Goal: Find specific page/section: Locate a particular part of the current website

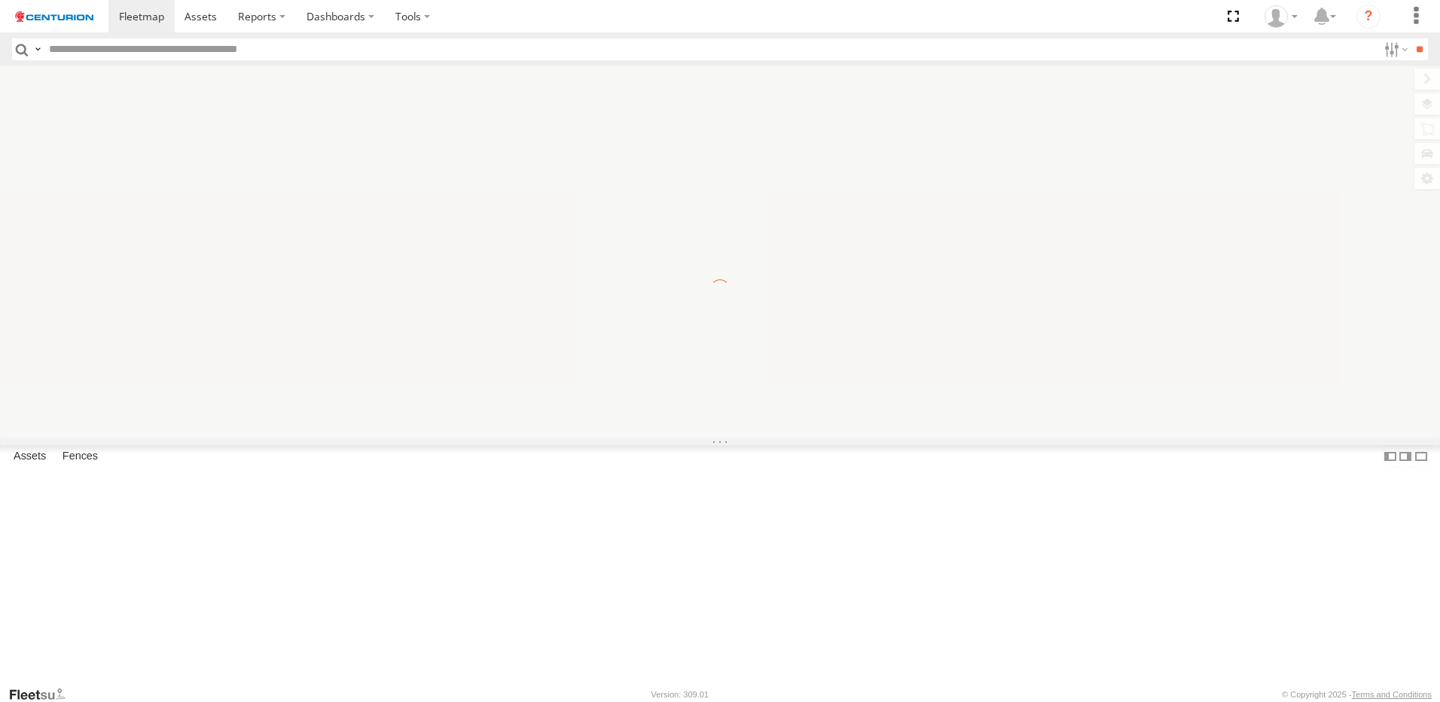
click at [1411, 38] on input "**" at bounding box center [1419, 49] width 17 height 22
drag, startPoint x: 0, startPoint y: 0, endPoint x: 428, endPoint y: 62, distance: 432.3
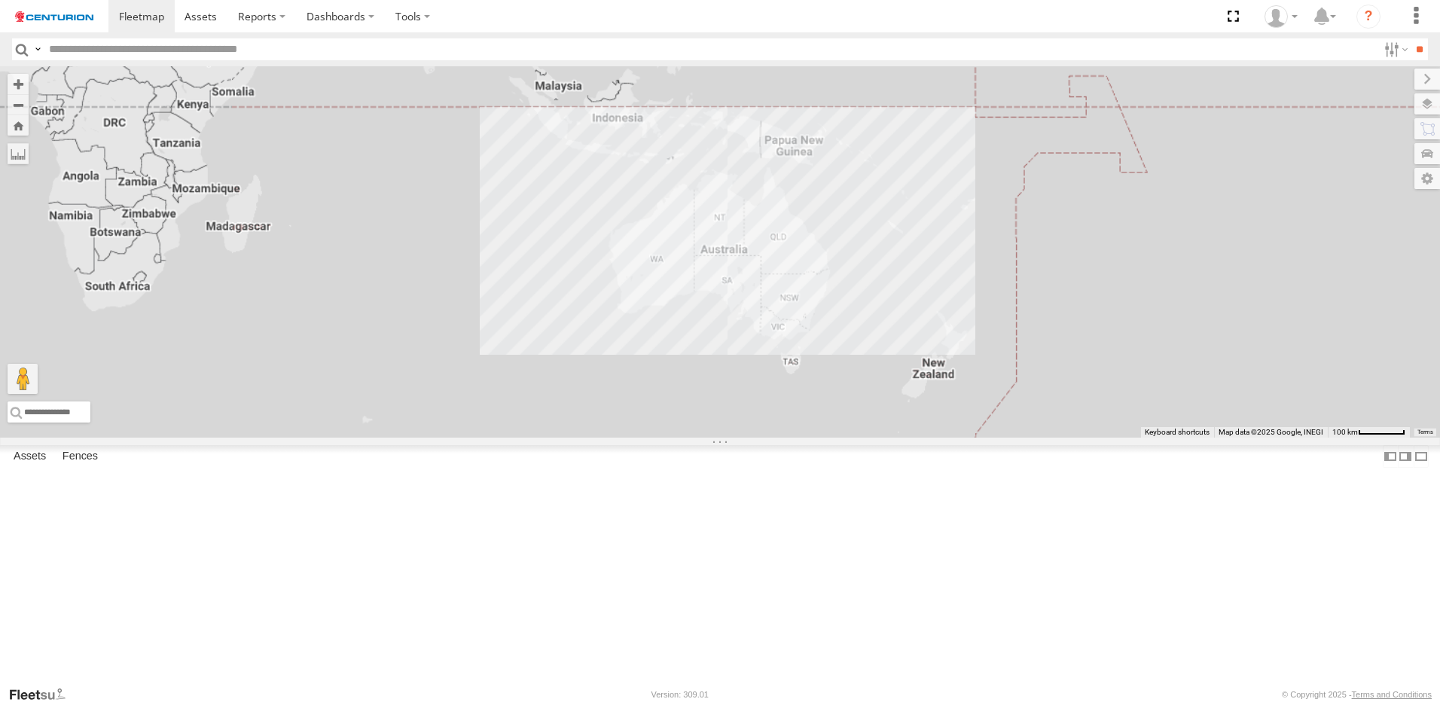
drag, startPoint x: 428, startPoint y: 62, endPoint x: 453, endPoint y: 47, distance: 29.3
click at [453, 47] on input "text" at bounding box center [710, 49] width 1335 height 22
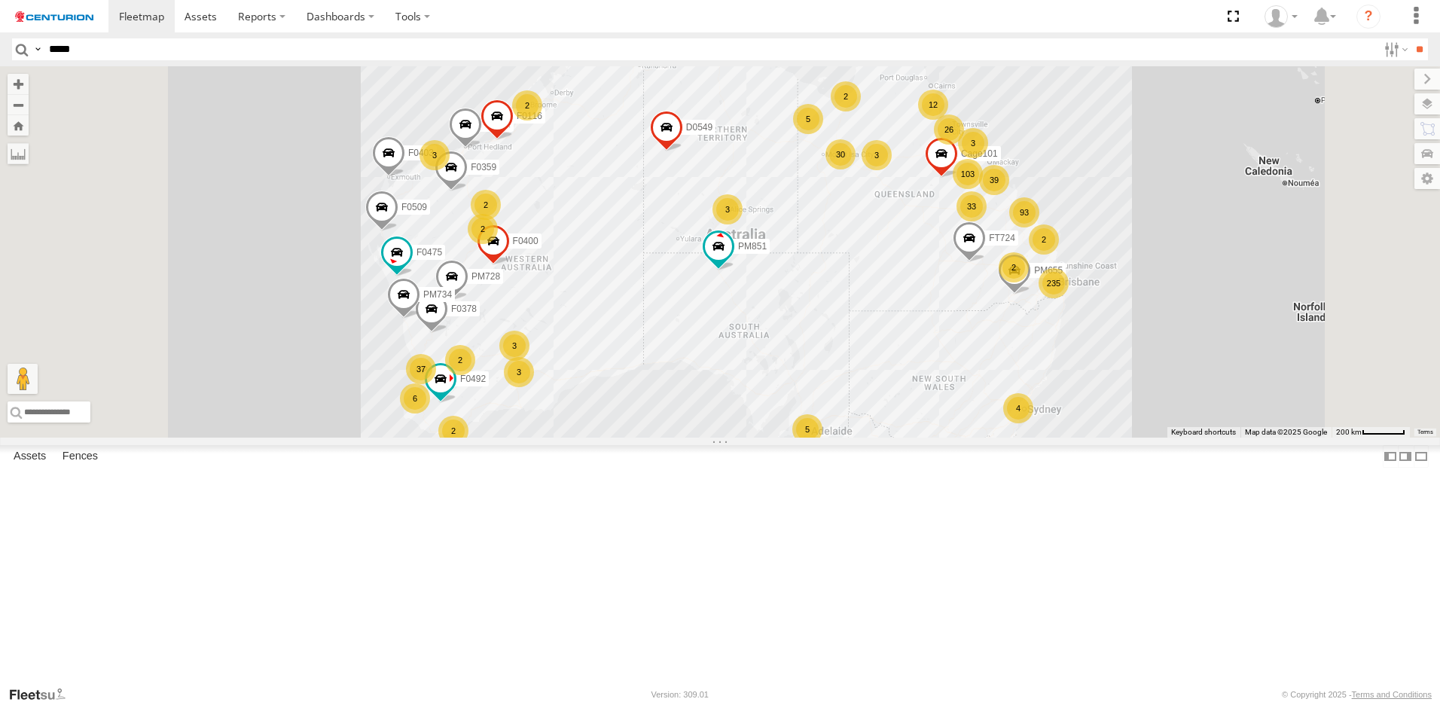
type input "*****"
click at [1411, 38] on input "**" at bounding box center [1419, 49] width 17 height 22
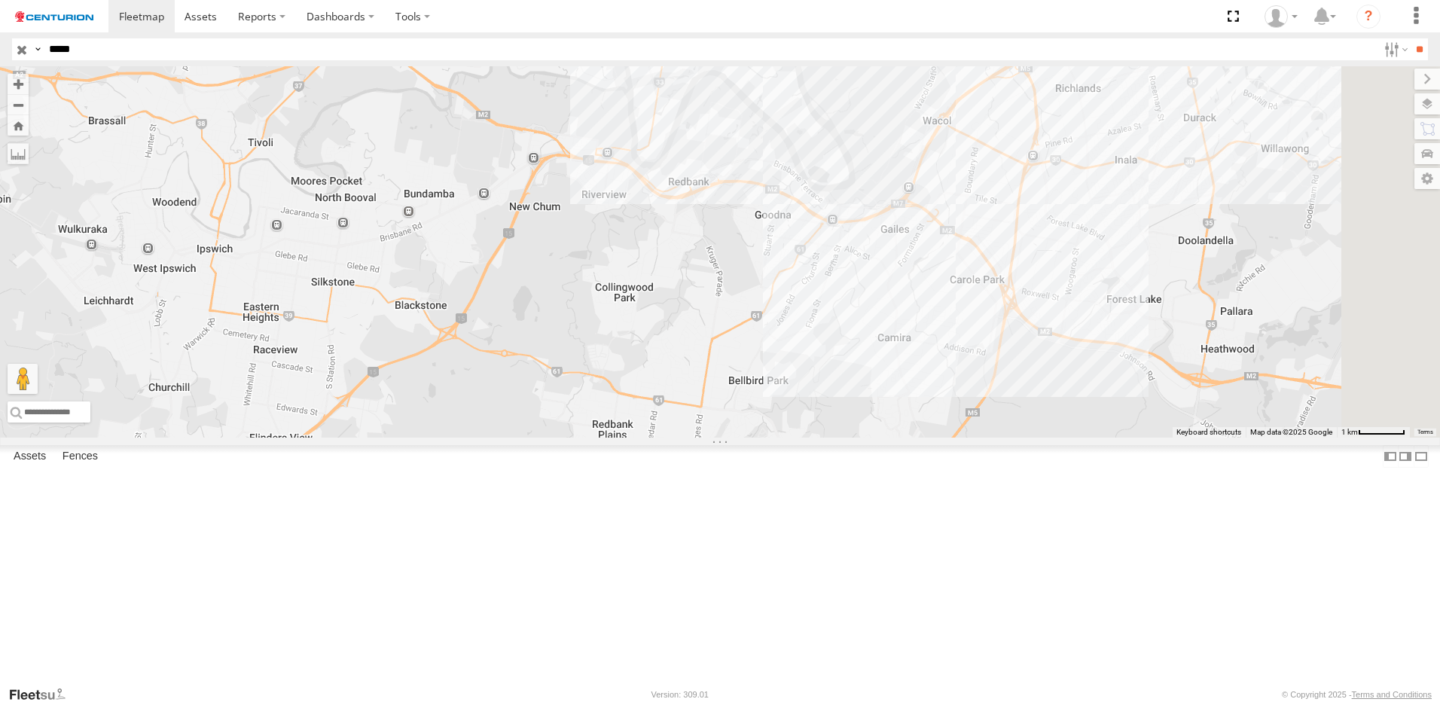
drag, startPoint x: 940, startPoint y: 515, endPoint x: 603, endPoint y: 255, distance: 426.0
click at [603, 255] on div "MV274" at bounding box center [720, 251] width 1440 height 371
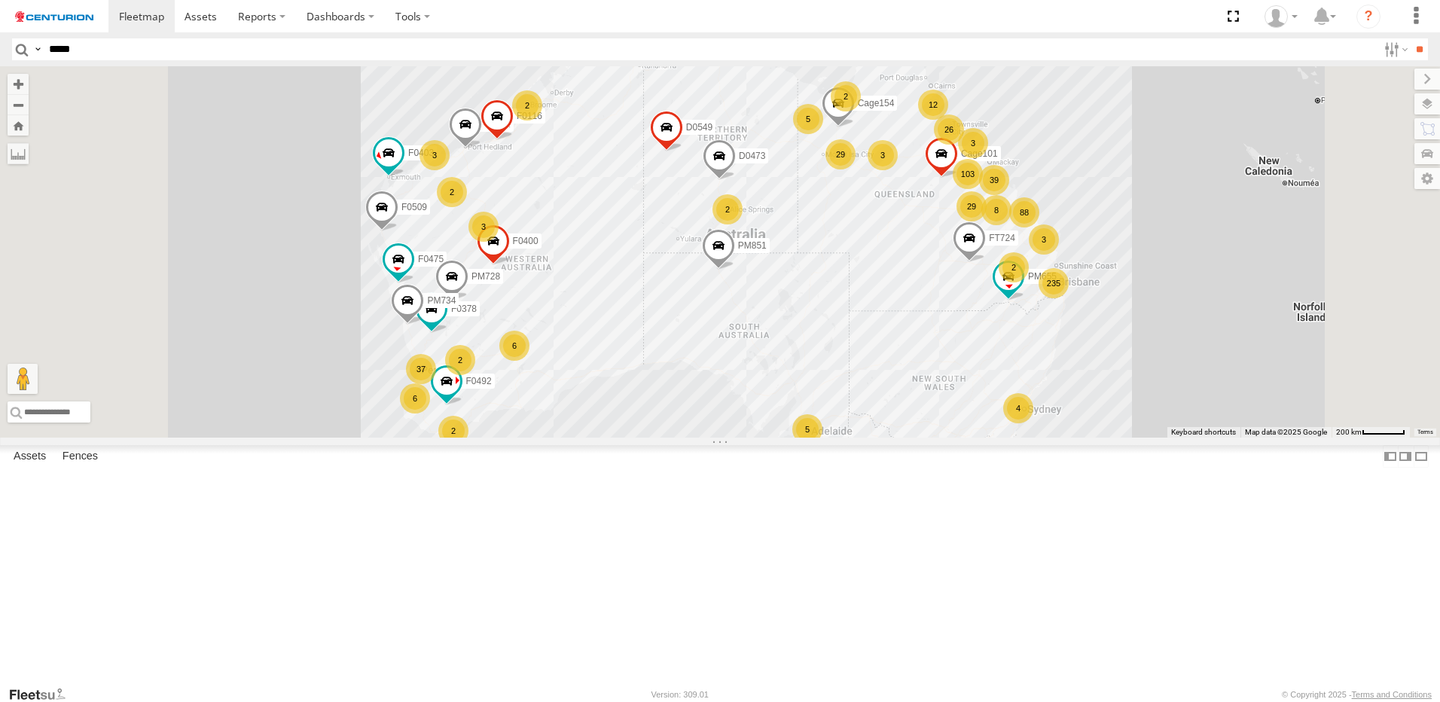
type input "*****"
click at [1411, 38] on input "**" at bounding box center [1419, 49] width 17 height 22
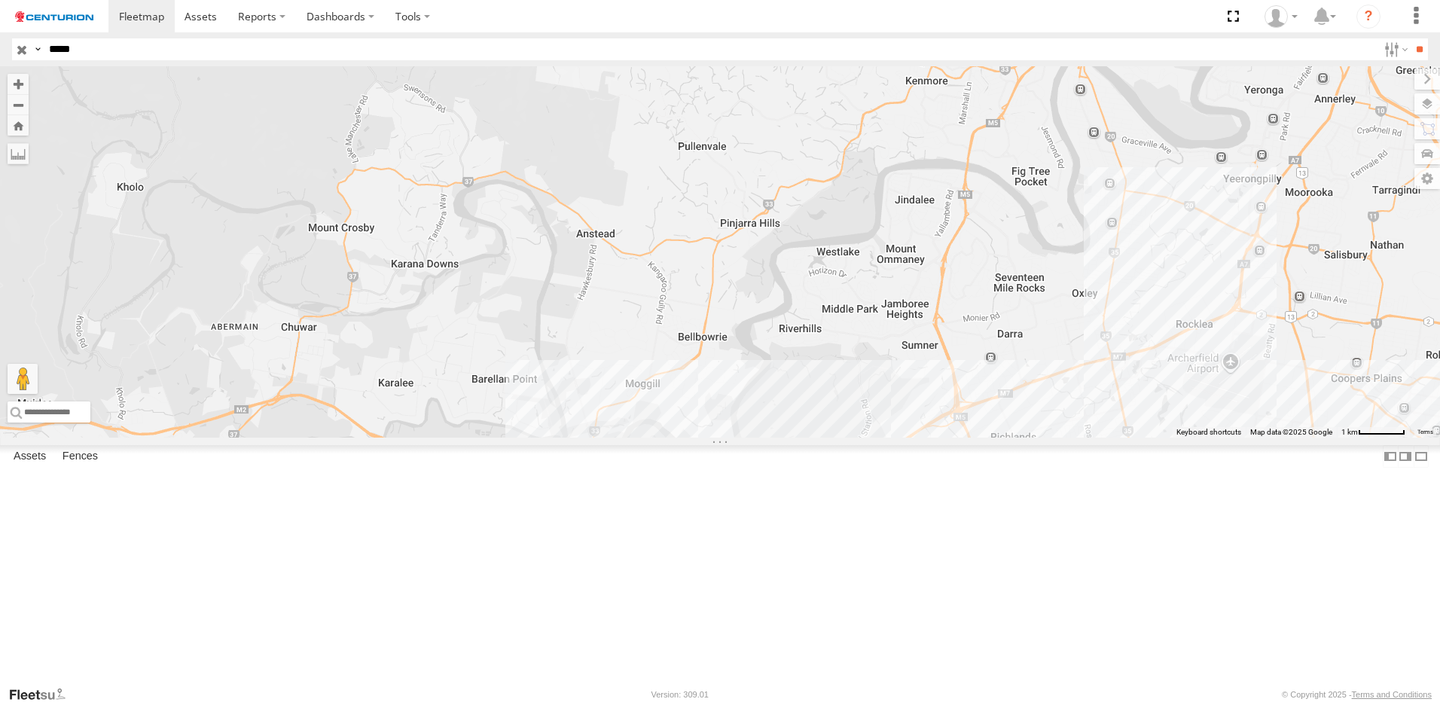
drag, startPoint x: 1026, startPoint y: 362, endPoint x: 797, endPoint y: 572, distance: 310.3
click at [789, 438] on div "MV274" at bounding box center [720, 251] width 1440 height 371
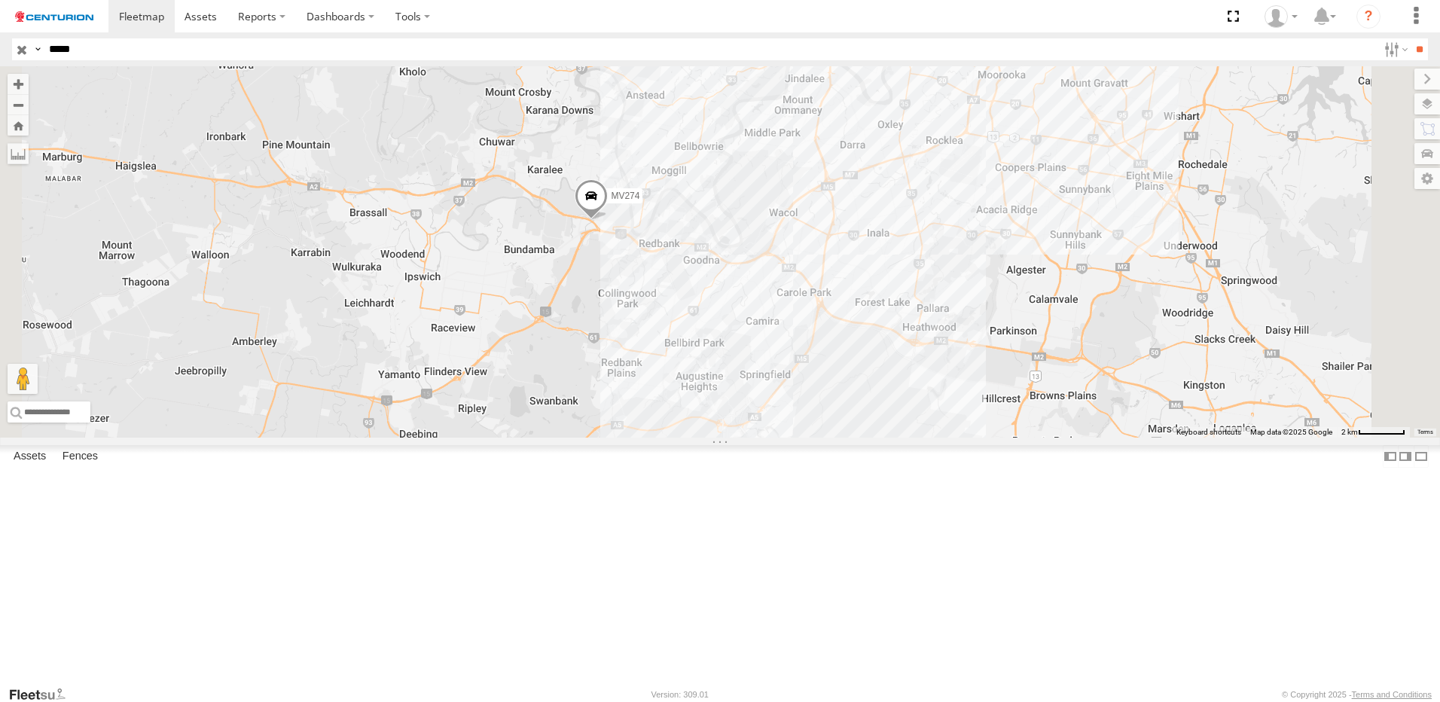
drag, startPoint x: 689, startPoint y: 541, endPoint x: 752, endPoint y: 401, distance: 153.7
click at [752, 401] on div "MV274" at bounding box center [720, 251] width 1440 height 371
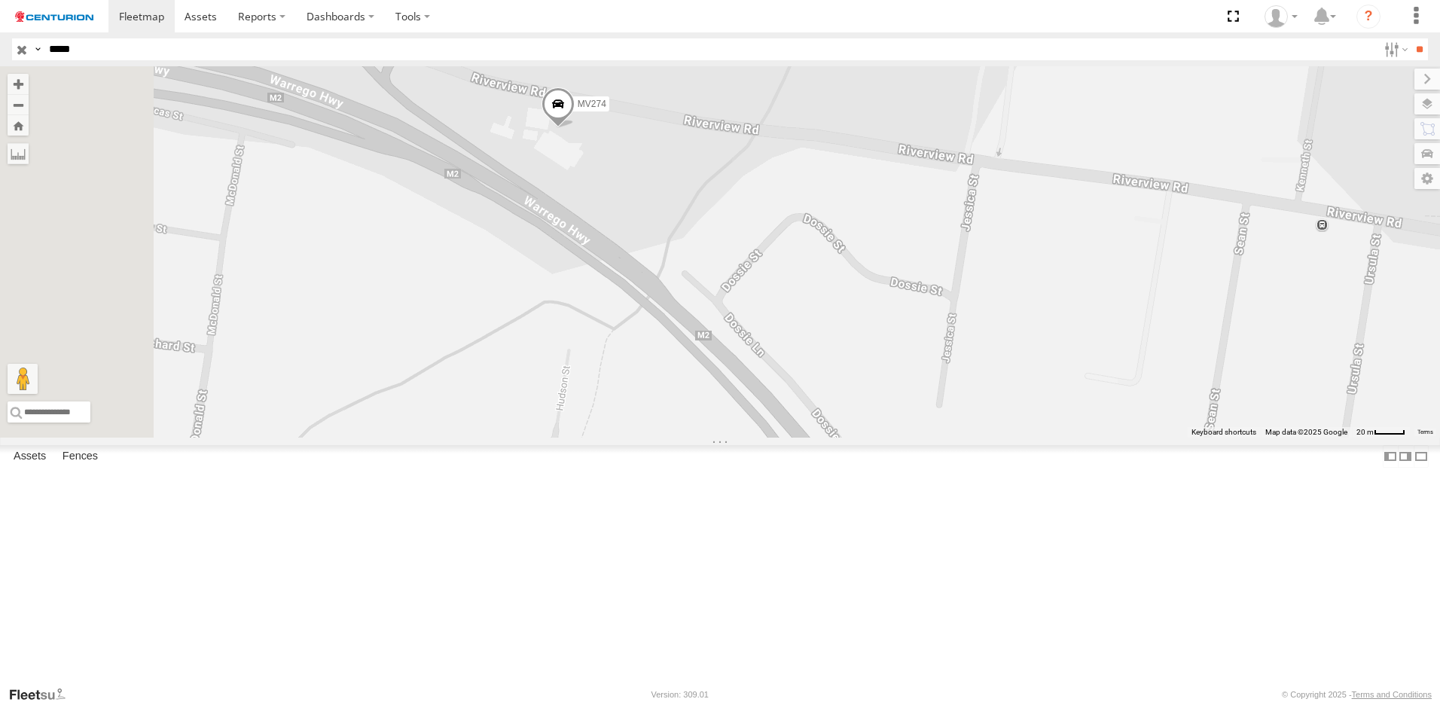
drag, startPoint x: 686, startPoint y: 173, endPoint x: 781, endPoint y: 304, distance: 161.8
click at [781, 304] on div "MV274" at bounding box center [720, 251] width 1440 height 371
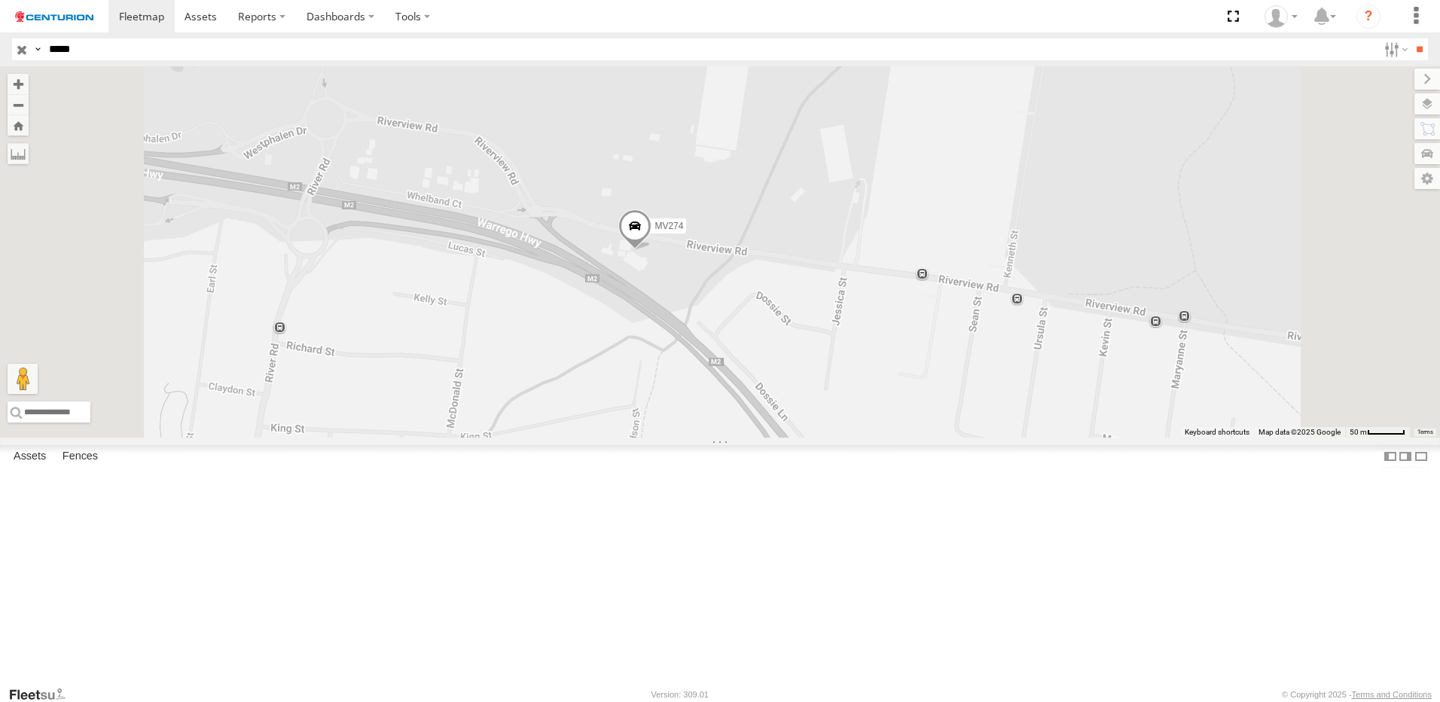
drag, startPoint x: 781, startPoint y: 313, endPoint x: 822, endPoint y: 380, distance: 79.1
click at [822, 380] on div "MV274" at bounding box center [720, 251] width 1440 height 371
click at [1429, 108] on label at bounding box center [1412, 103] width 55 height 21
click at [0, 0] on label at bounding box center [0, 0] width 0 height 0
click at [0, 0] on span "Terrain" at bounding box center [0, 0] width 0 height 0
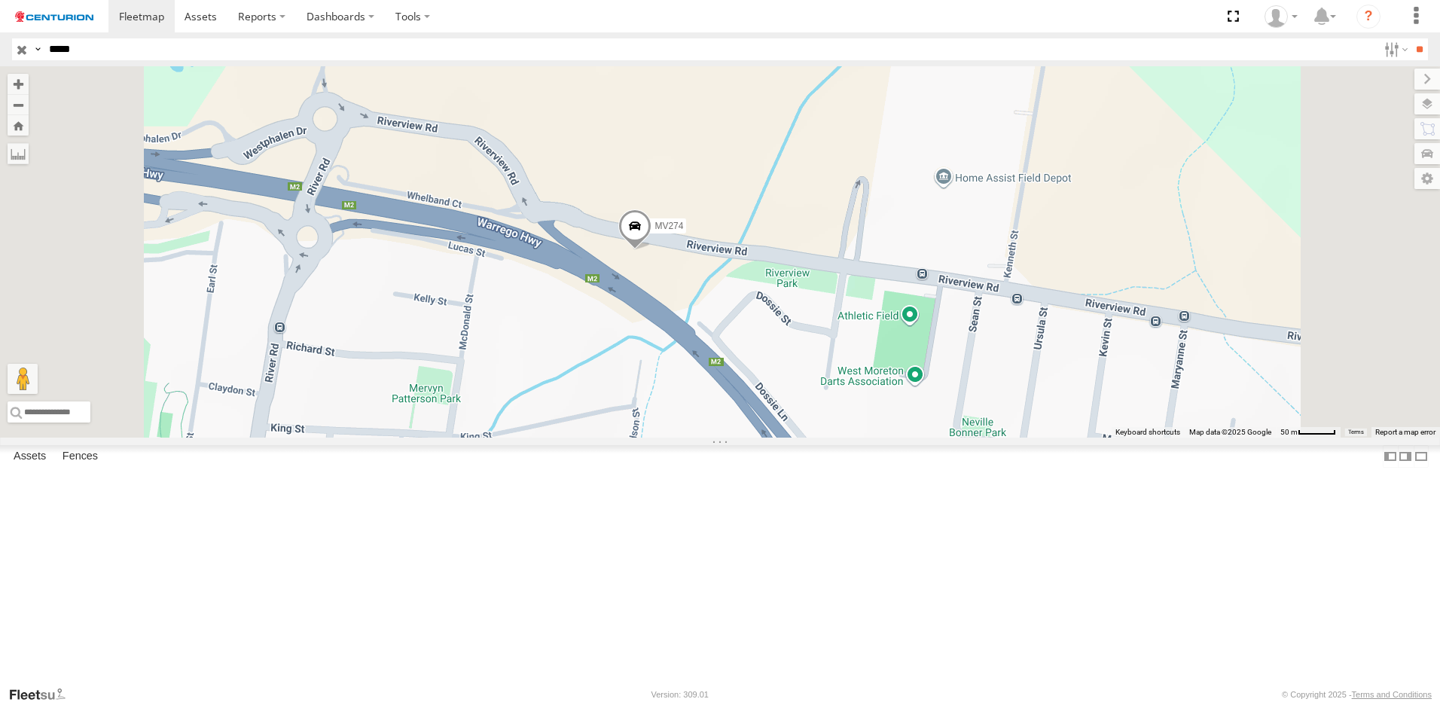
click at [0, 0] on span "Satellite" at bounding box center [0, 0] width 0 height 0
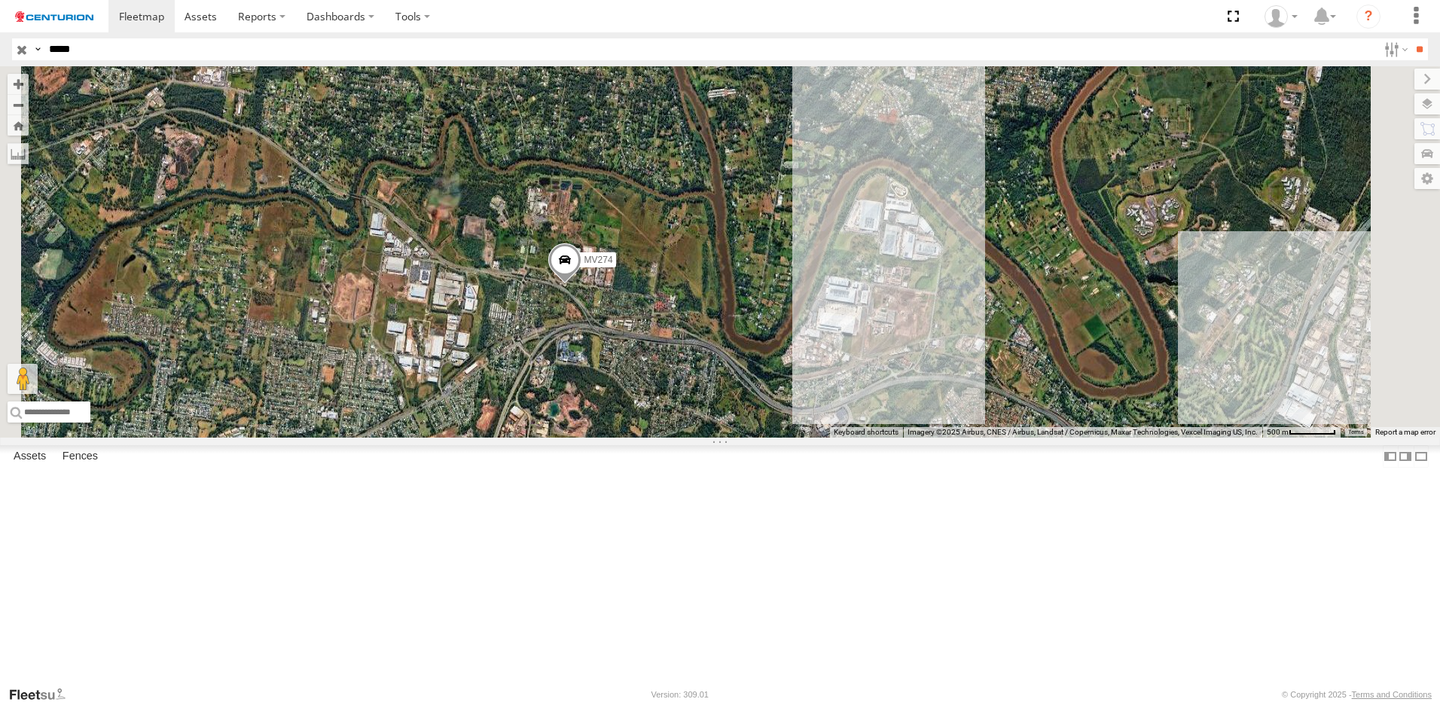
drag, startPoint x: 671, startPoint y: 285, endPoint x: 746, endPoint y: 420, distance: 154.8
click at [746, 420] on div "MV274" at bounding box center [720, 251] width 1440 height 371
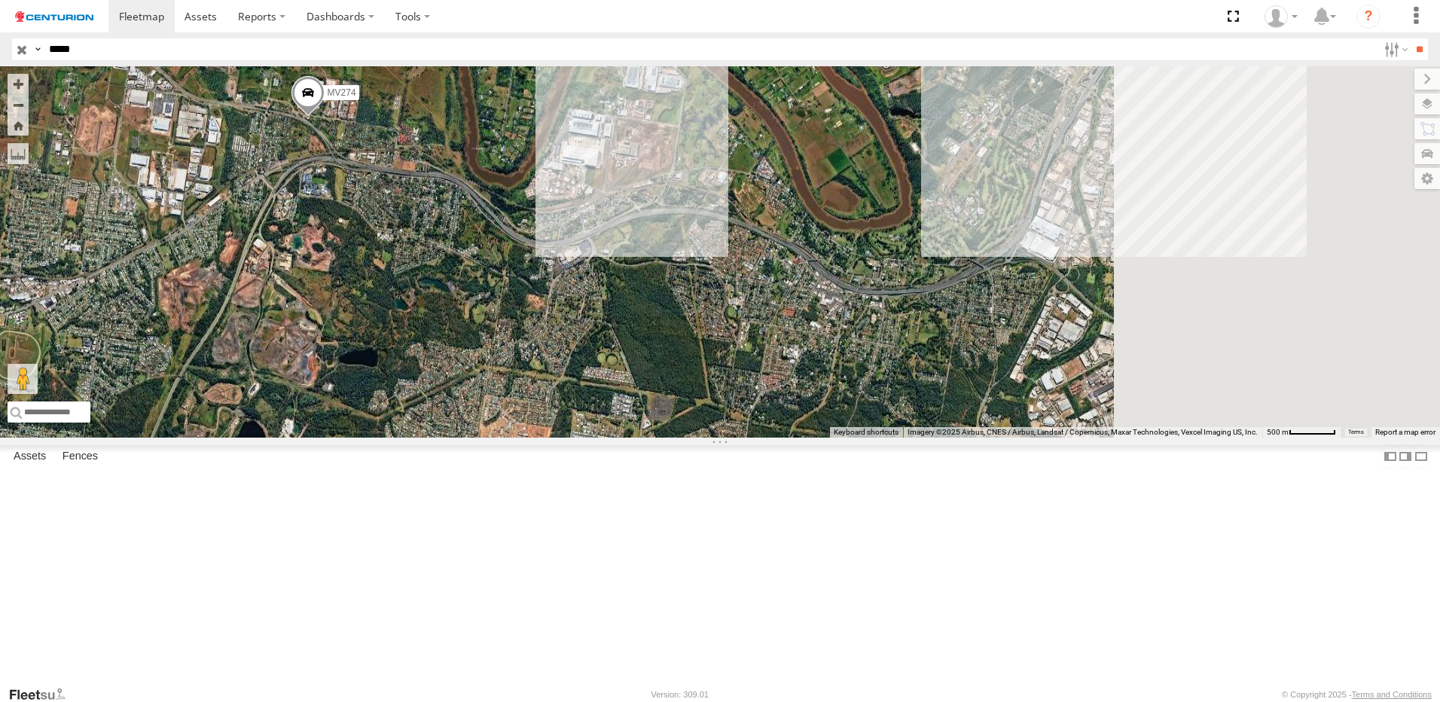
drag, startPoint x: 1018, startPoint y: 469, endPoint x: 739, endPoint y: 283, distance: 334.7
click at [740, 289] on div "MV274" at bounding box center [720, 251] width 1440 height 371
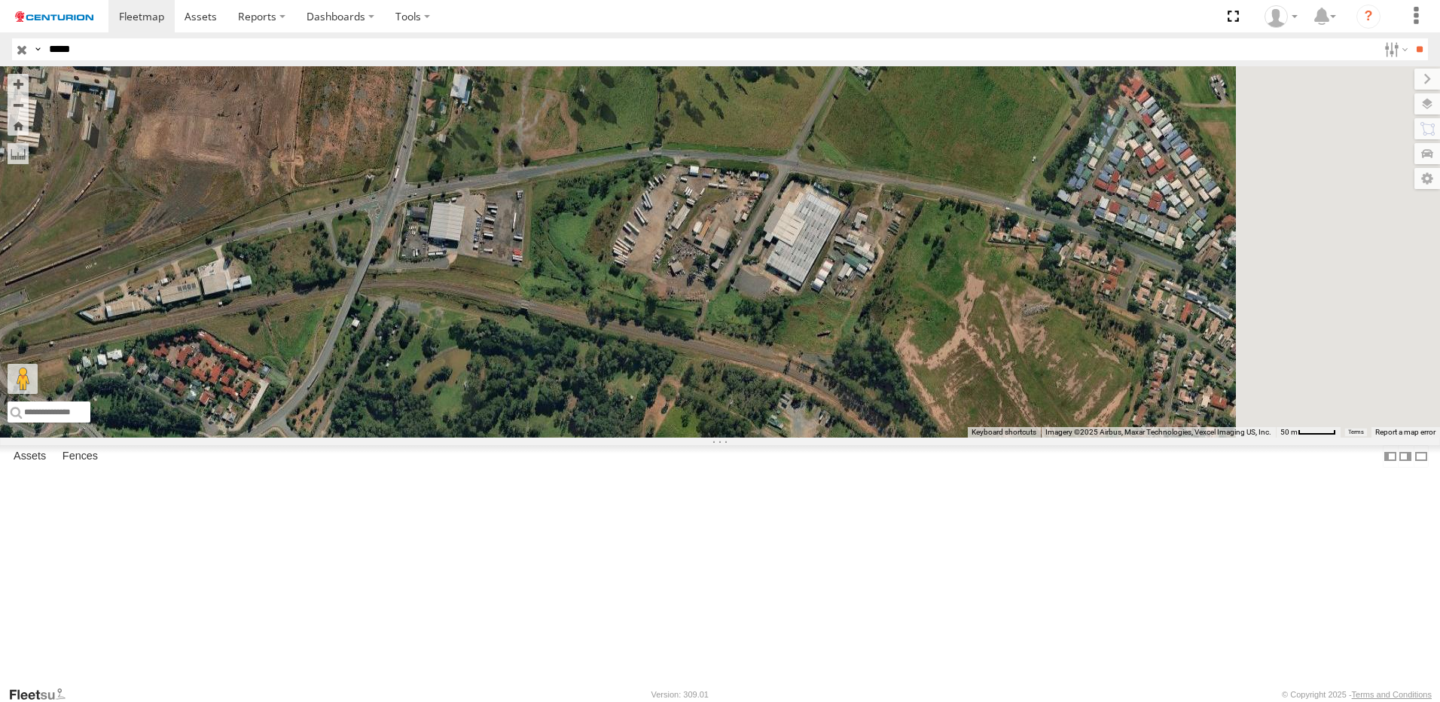
drag, startPoint x: 779, startPoint y: 234, endPoint x: 624, endPoint y: 377, distance: 211.1
click at [635, 417] on div "MV274" at bounding box center [720, 251] width 1440 height 371
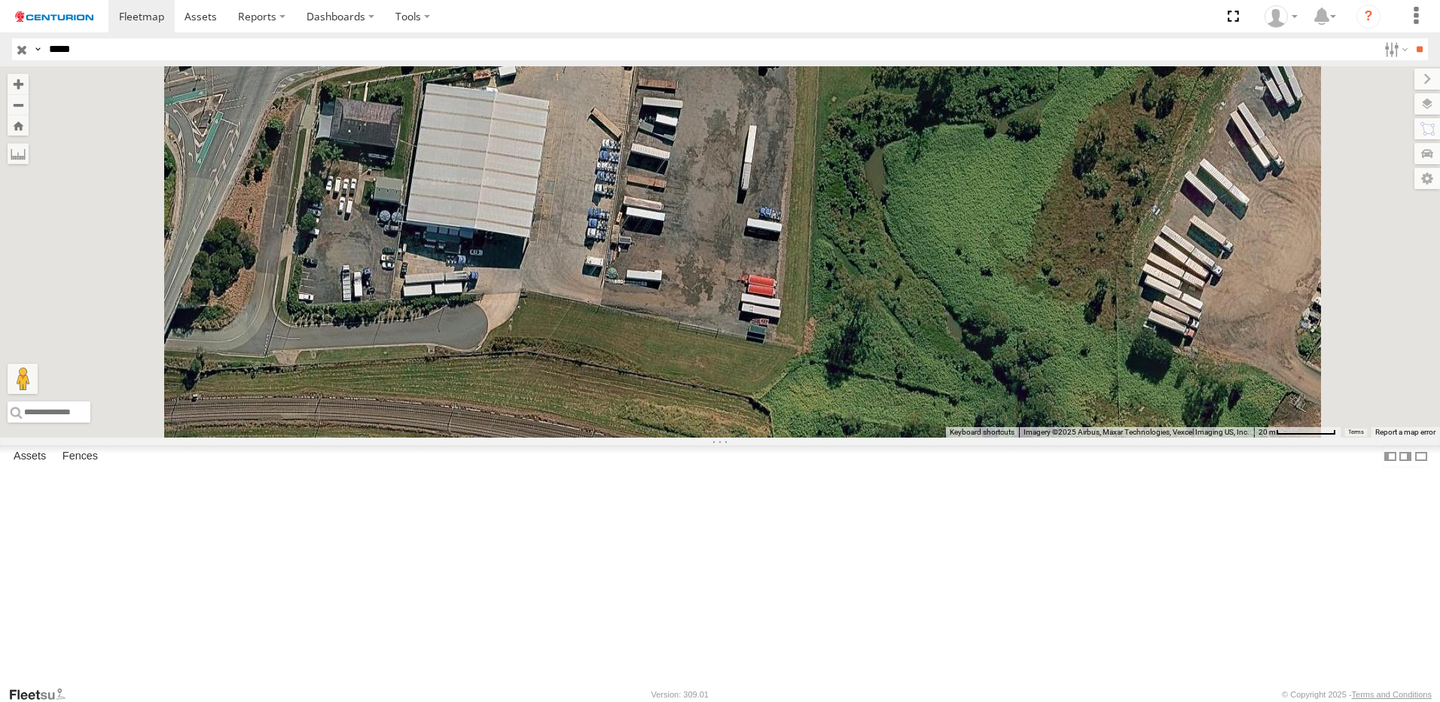
drag, startPoint x: 546, startPoint y: 365, endPoint x: 620, endPoint y: 369, distance: 74.0
click at [620, 369] on div "MV274" at bounding box center [720, 251] width 1440 height 371
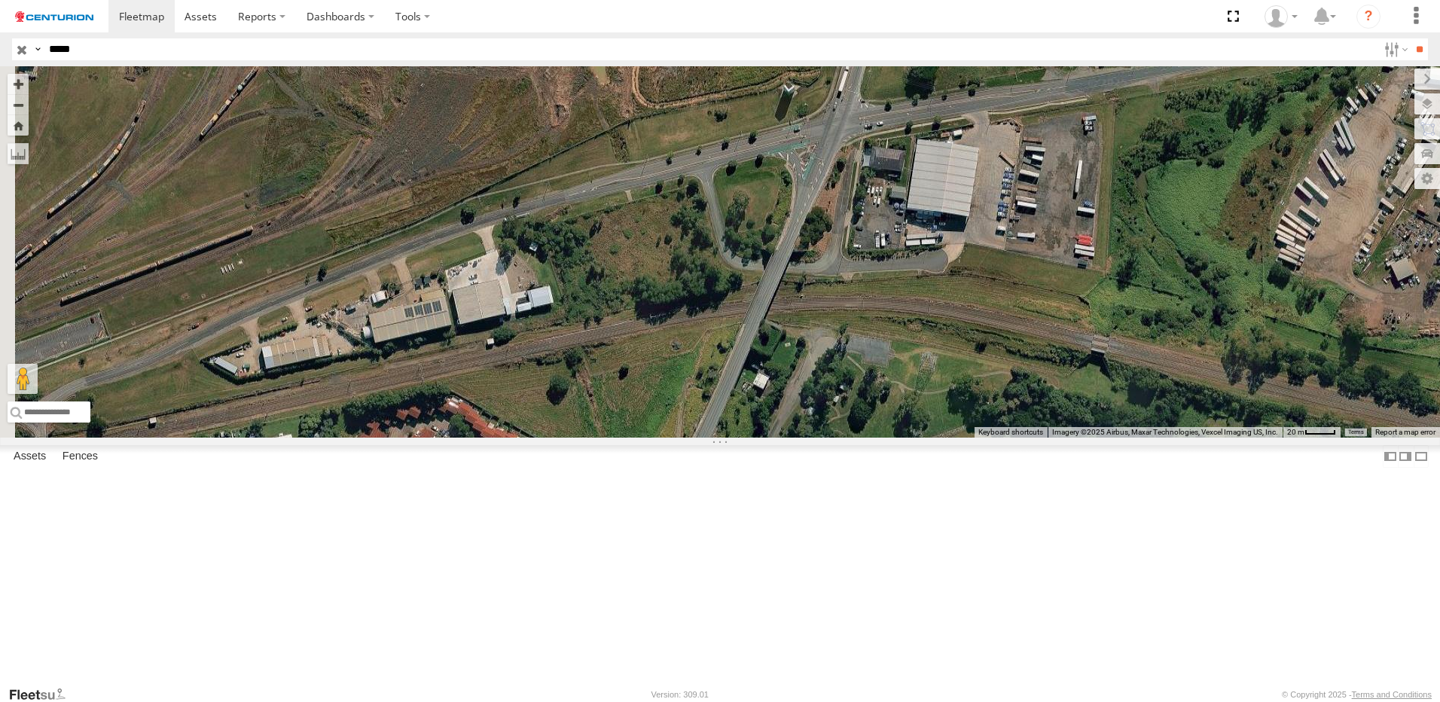
drag, startPoint x: 543, startPoint y: 383, endPoint x: 1003, endPoint y: 356, distance: 460.3
click at [1003, 356] on div "MV274" at bounding box center [720, 251] width 1440 height 371
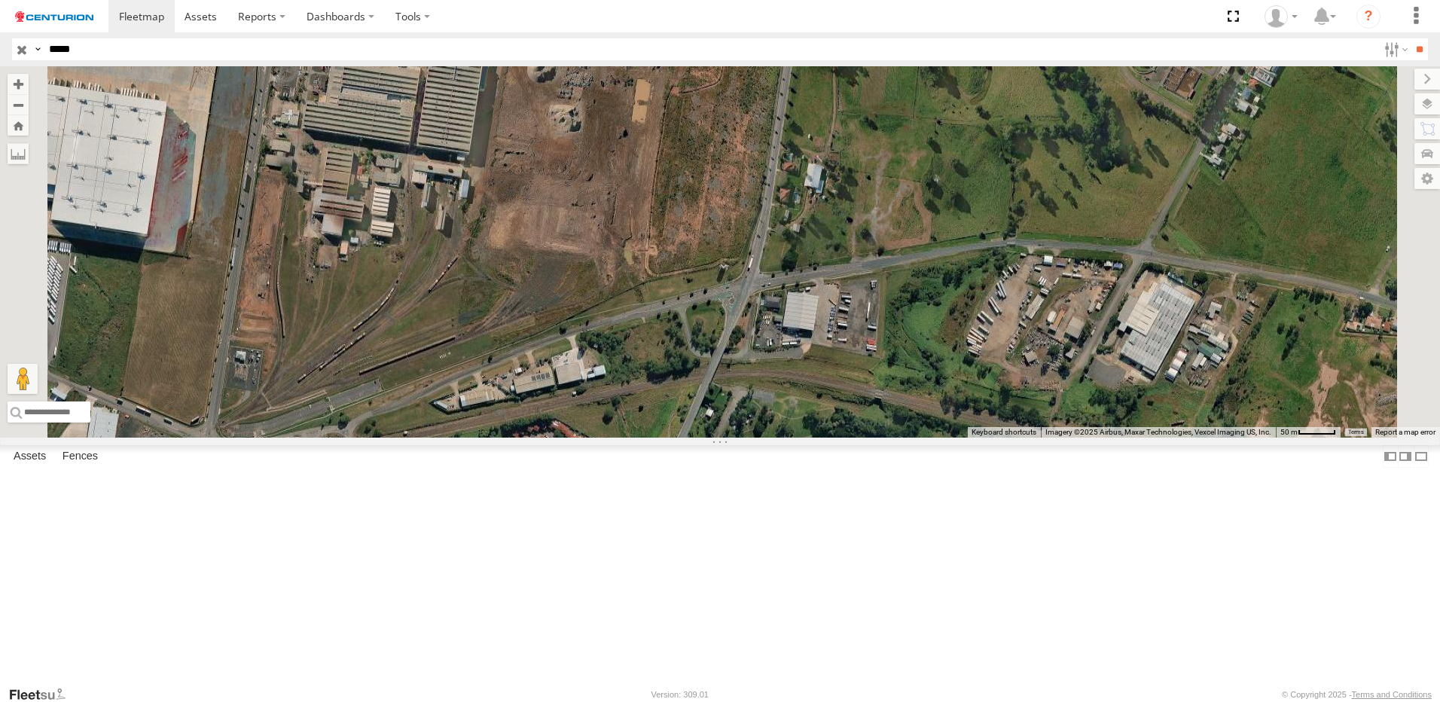
drag, startPoint x: 1006, startPoint y: 330, endPoint x: 886, endPoint y: 432, distance: 157.6
click at [896, 438] on div "MV274" at bounding box center [720, 251] width 1440 height 371
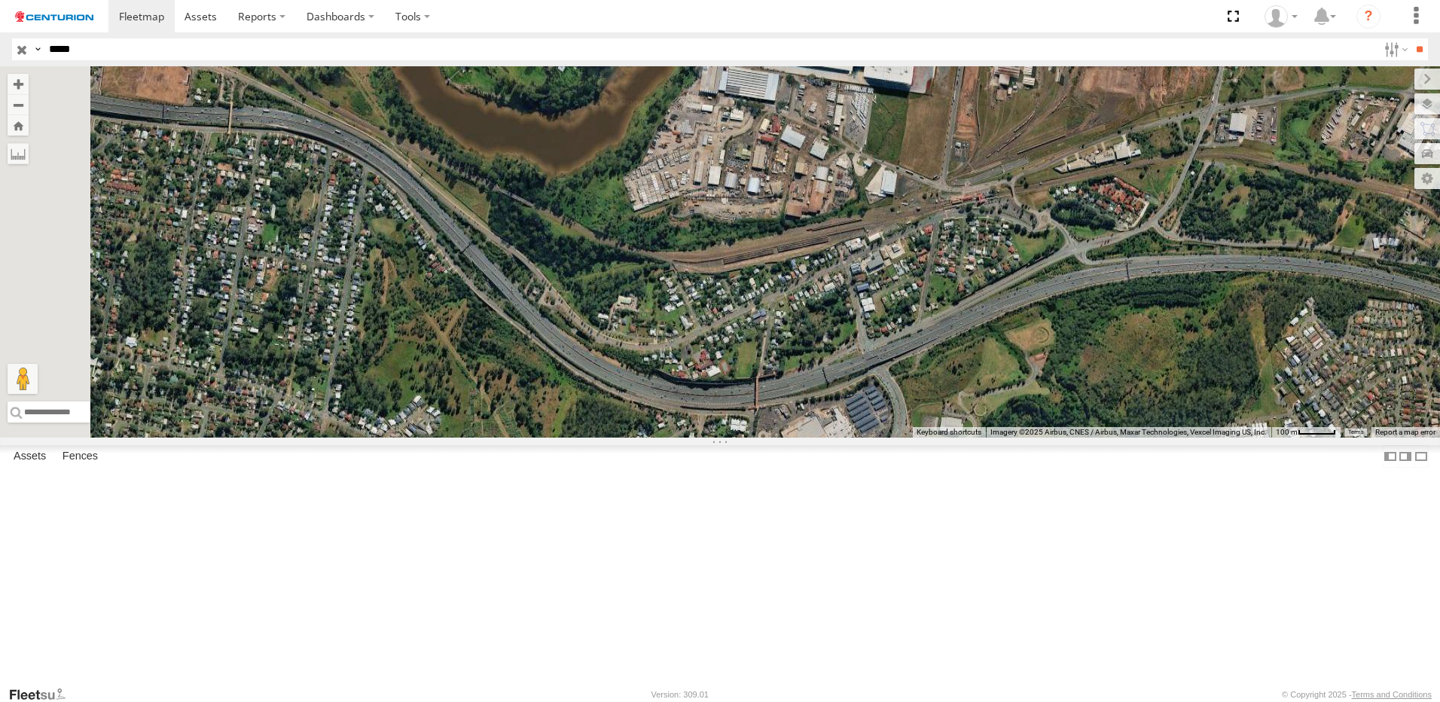
drag, startPoint x: 562, startPoint y: 479, endPoint x: 960, endPoint y: 299, distance: 436.6
click at [960, 299] on div "MV274" at bounding box center [720, 251] width 1440 height 371
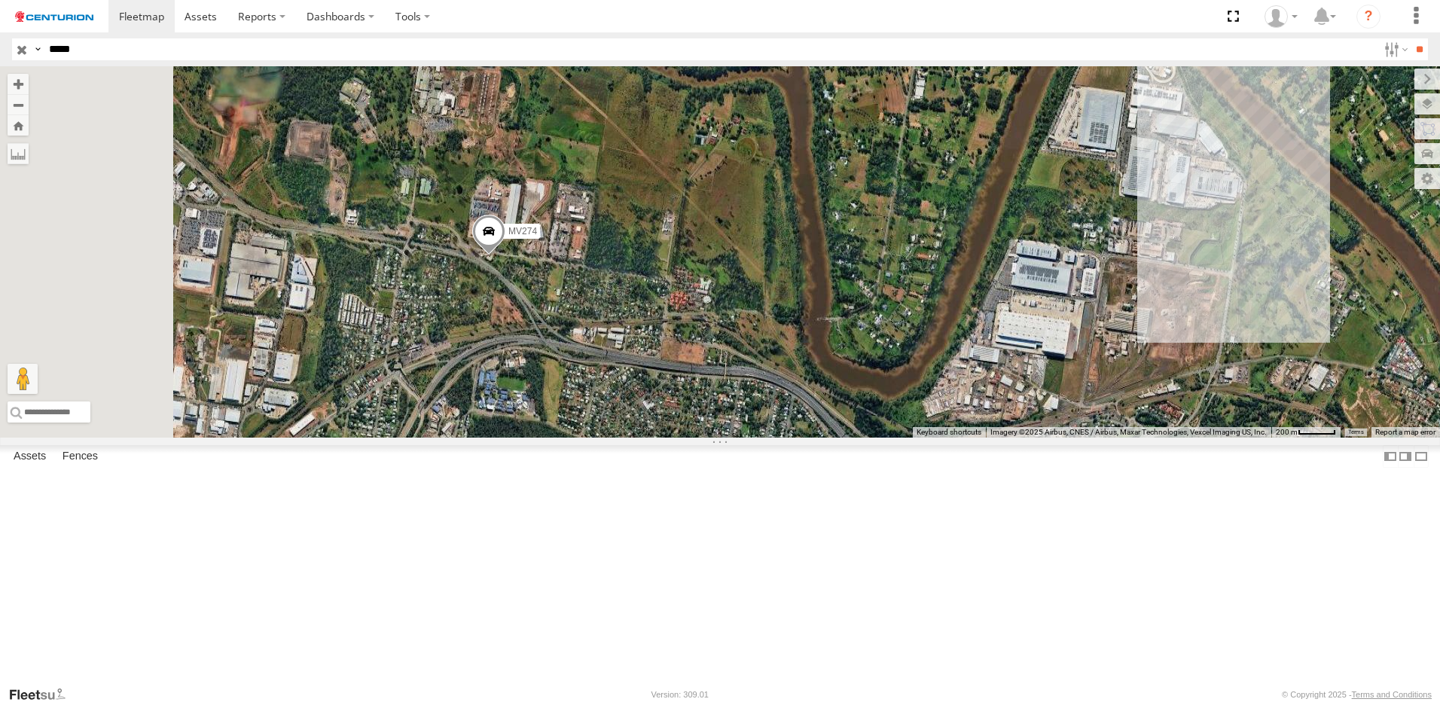
drag, startPoint x: 712, startPoint y: 266, endPoint x: 938, endPoint y: 491, distance: 319.1
click at [938, 438] on div "MV274" at bounding box center [720, 251] width 1440 height 371
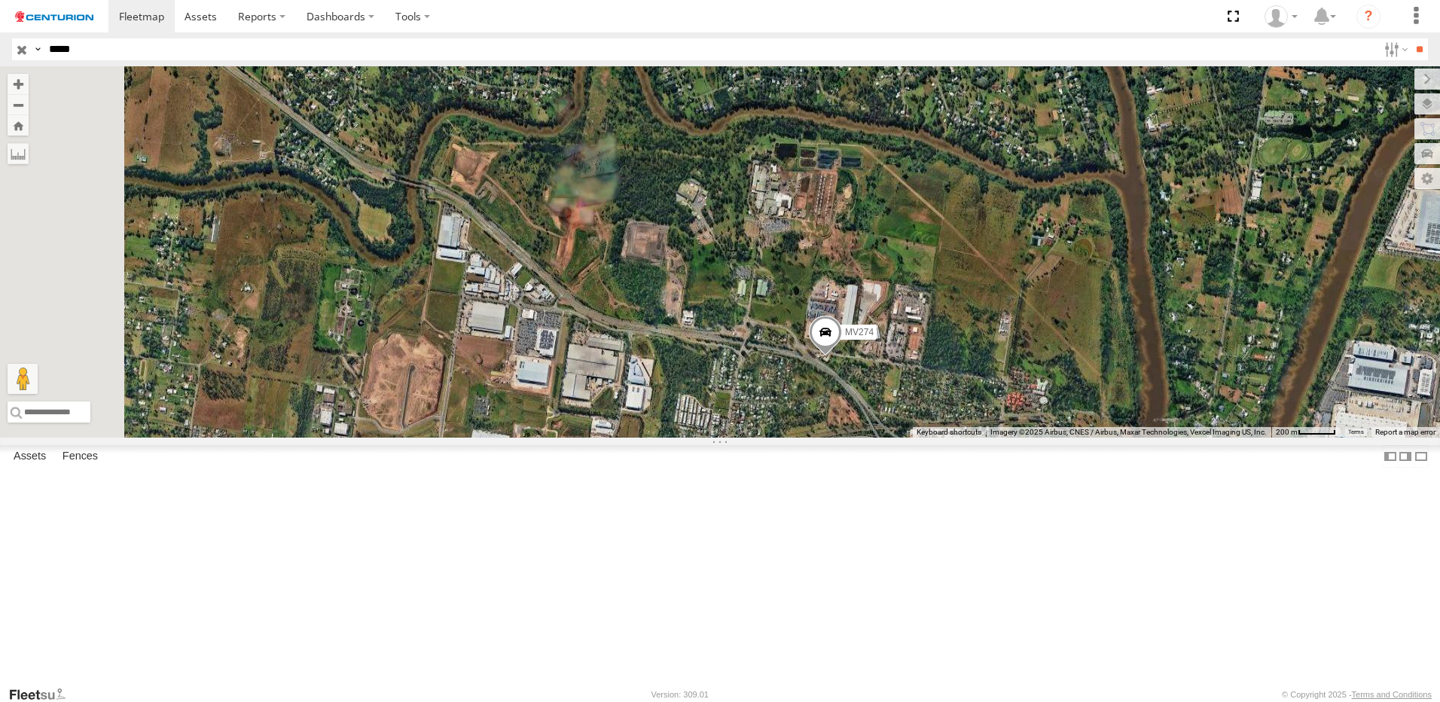
drag, startPoint x: 576, startPoint y: 338, endPoint x: 754, endPoint y: 457, distance: 214.6
click at [910, 438] on div "MV274" at bounding box center [720, 251] width 1440 height 371
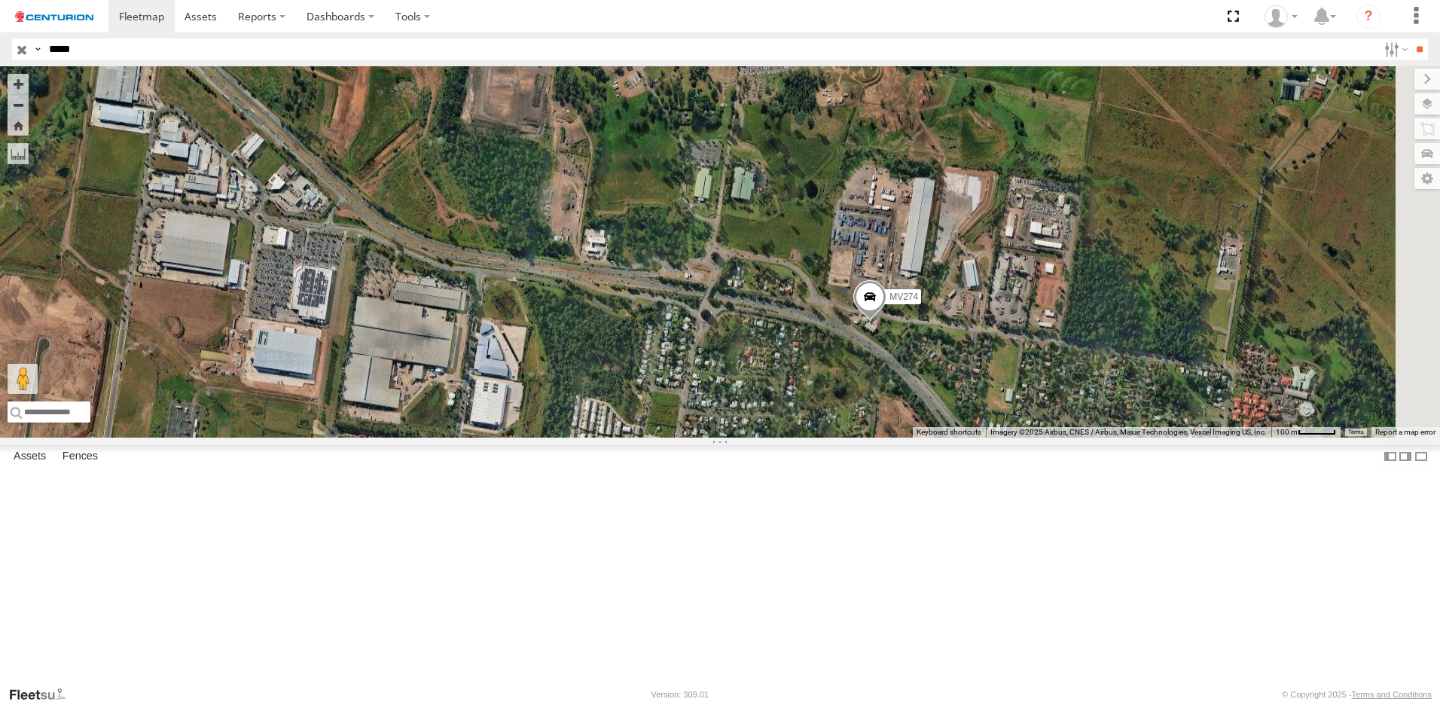
drag, startPoint x: 1099, startPoint y: 473, endPoint x: 874, endPoint y: 409, distance: 234.2
click at [860, 412] on div "MV274" at bounding box center [720, 251] width 1440 height 371
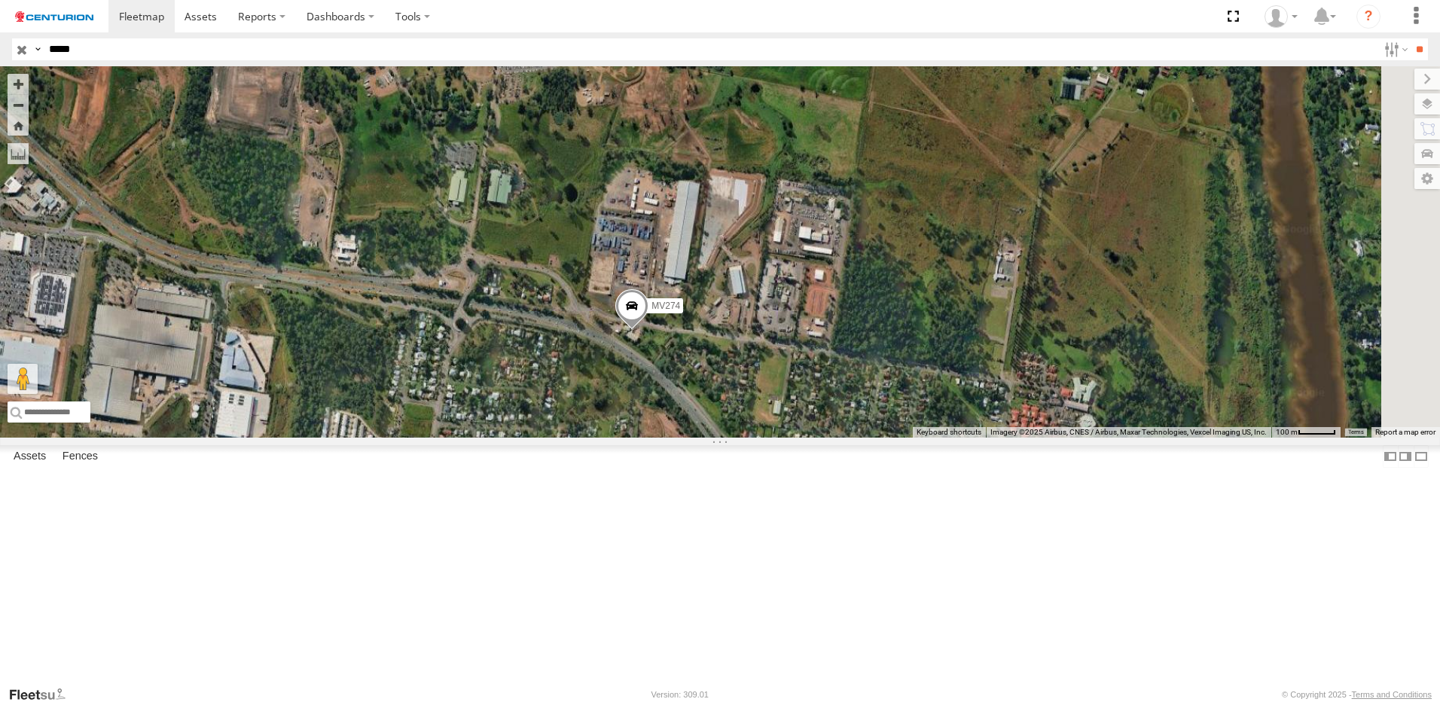
drag, startPoint x: 1125, startPoint y: 487, endPoint x: 814, endPoint y: 474, distance: 312.2
click at [814, 438] on div "MV274" at bounding box center [720, 251] width 1440 height 371
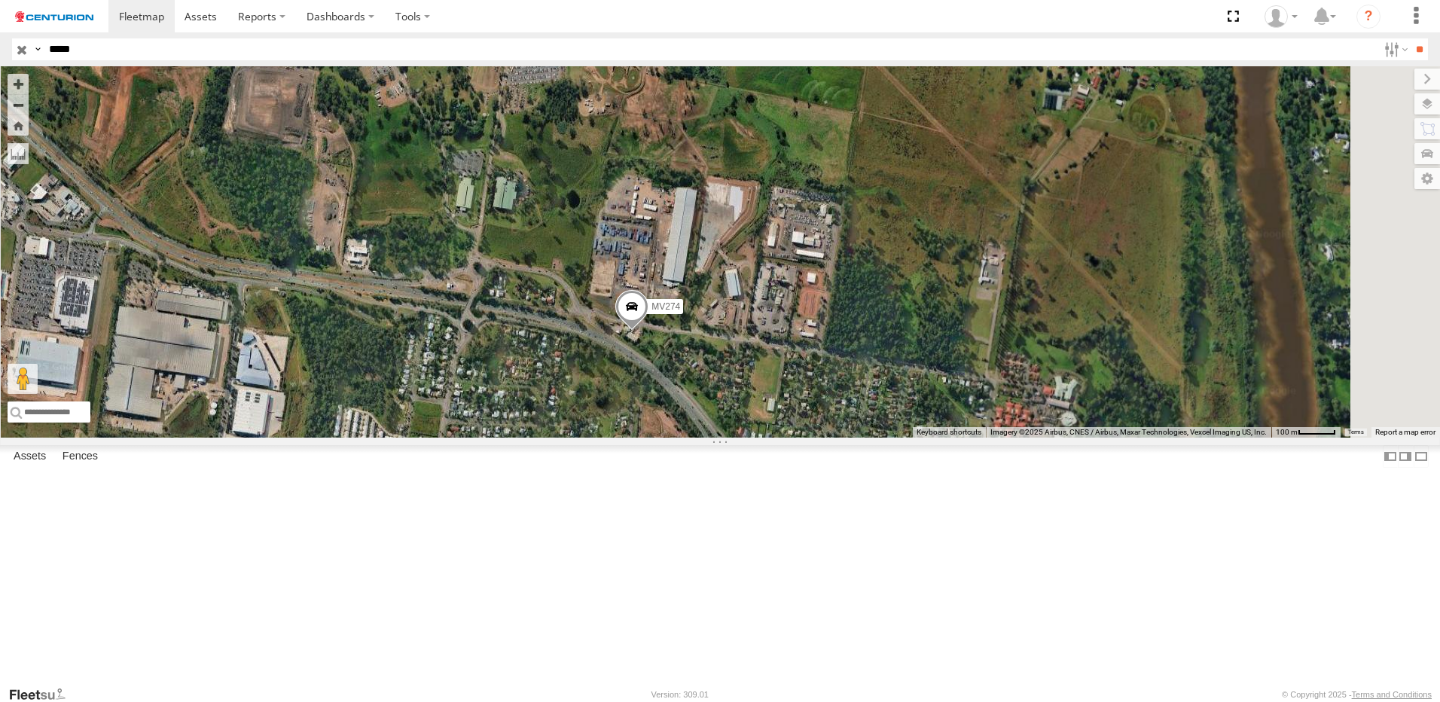
click at [0, 0] on span "Roadmap" at bounding box center [0, 0] width 0 height 0
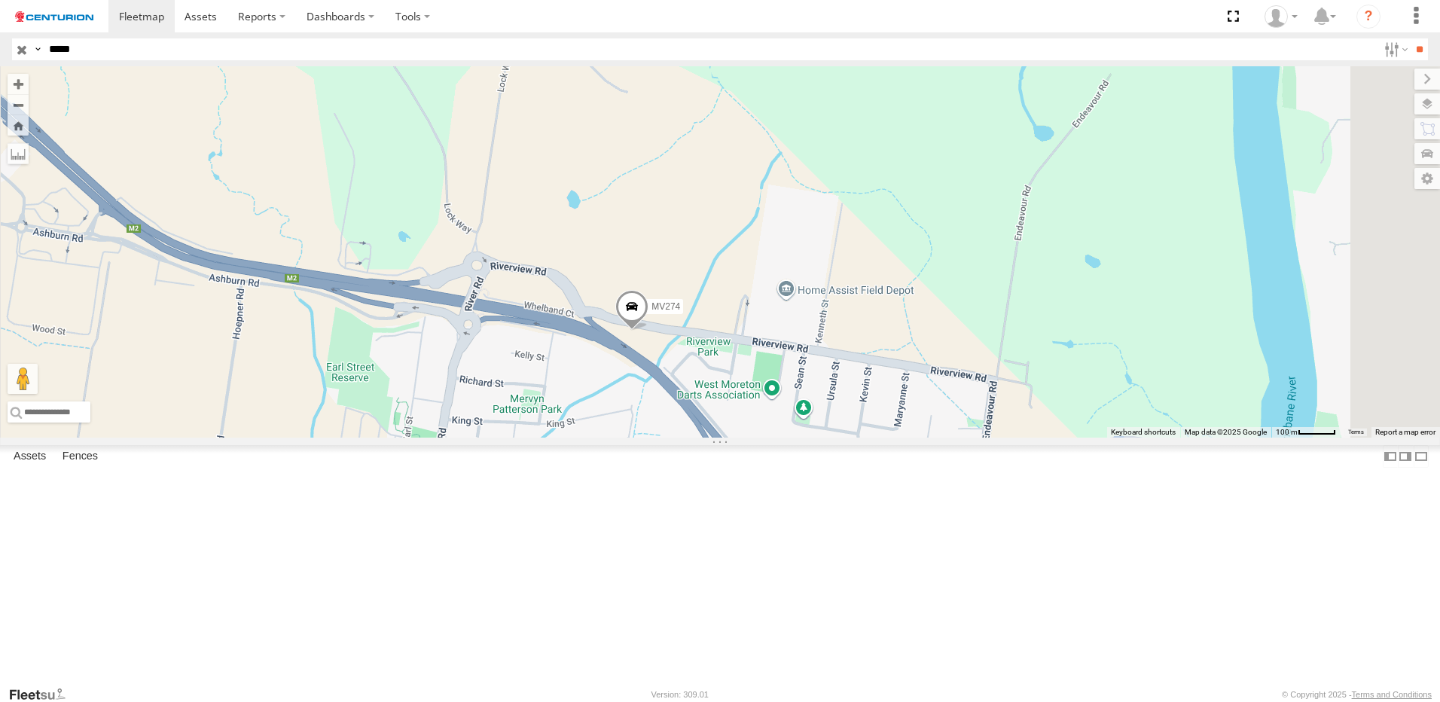
click at [0, 0] on span "Terrain" at bounding box center [0, 0] width 0 height 0
click at [0, 0] on span "Night" at bounding box center [0, 0] width 0 height 0
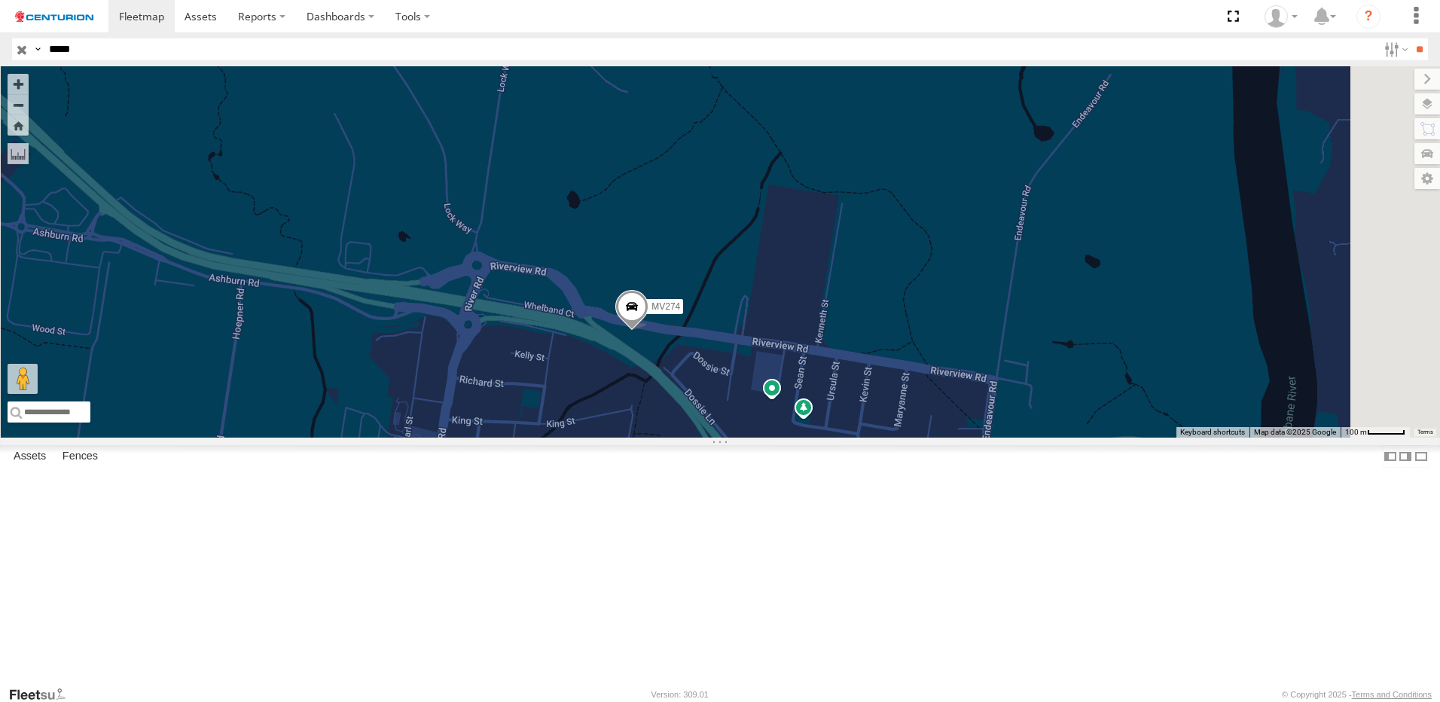
click at [0, 0] on span "Grayscale" at bounding box center [0, 0] width 0 height 0
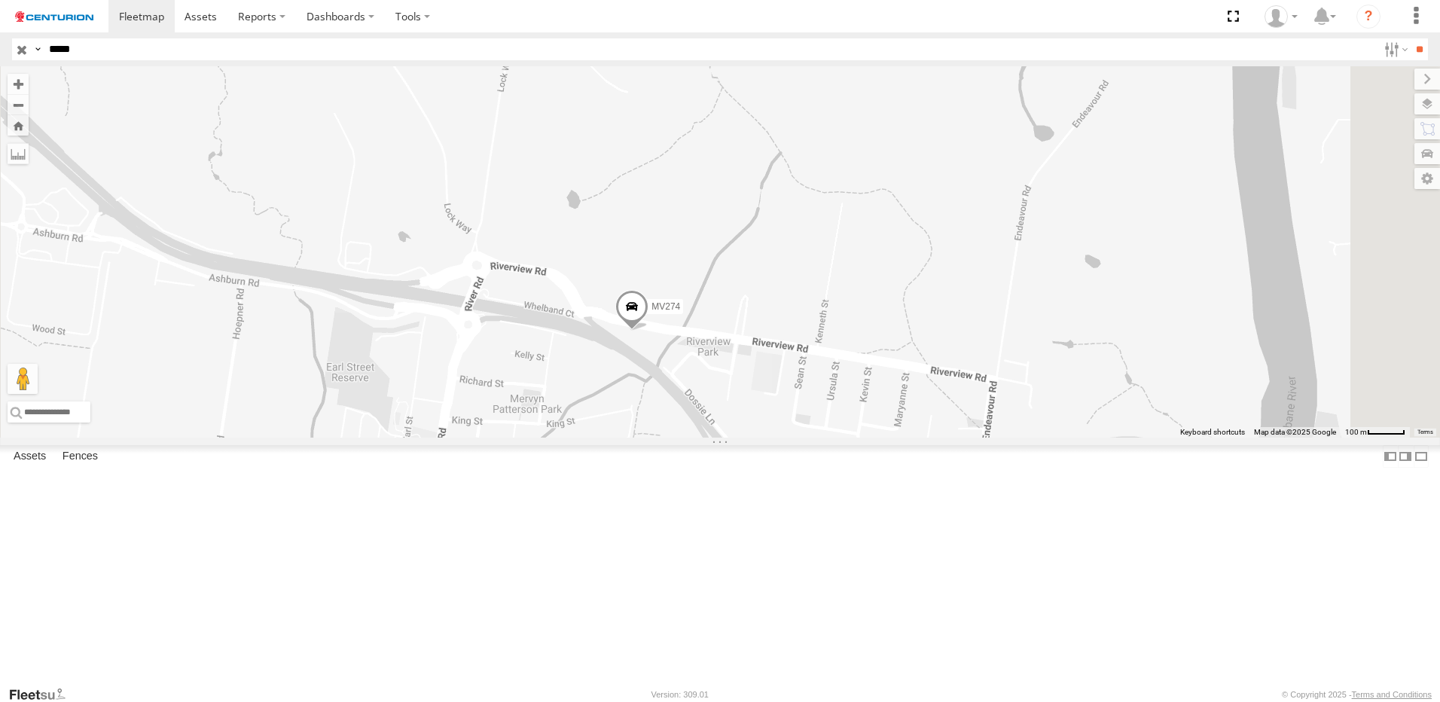
click at [0, 0] on span "Default" at bounding box center [0, 0] width 0 height 0
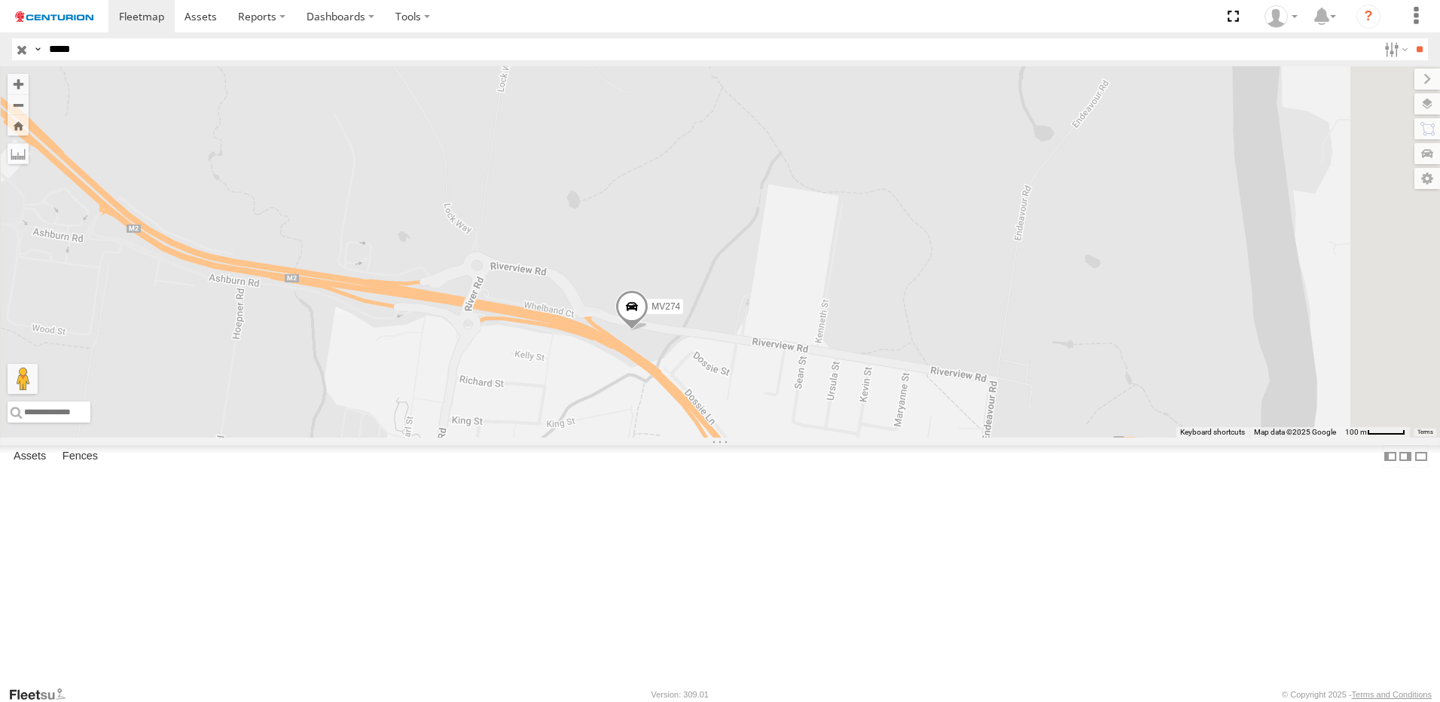
click at [0, 0] on span "Roadmap" at bounding box center [0, 0] width 0 height 0
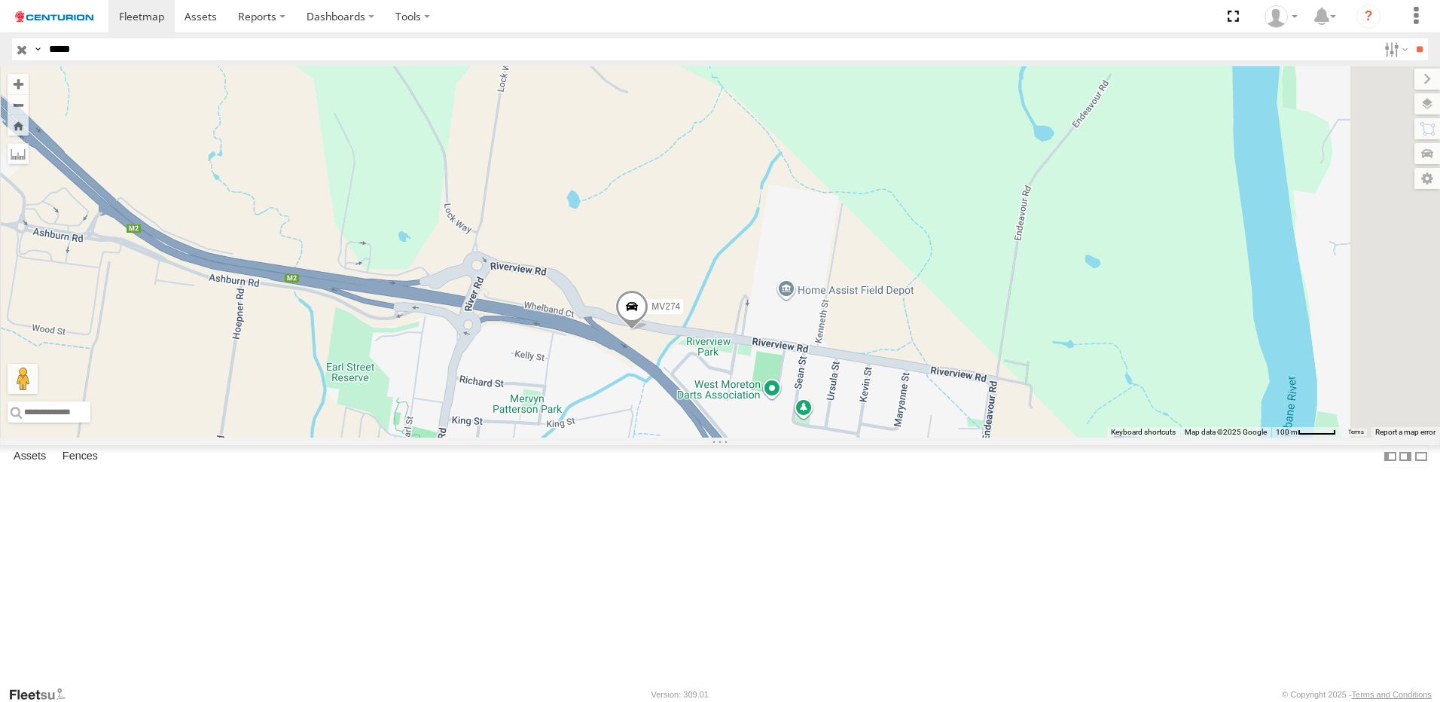
click at [0, 0] on span "Default" at bounding box center [0, 0] width 0 height 0
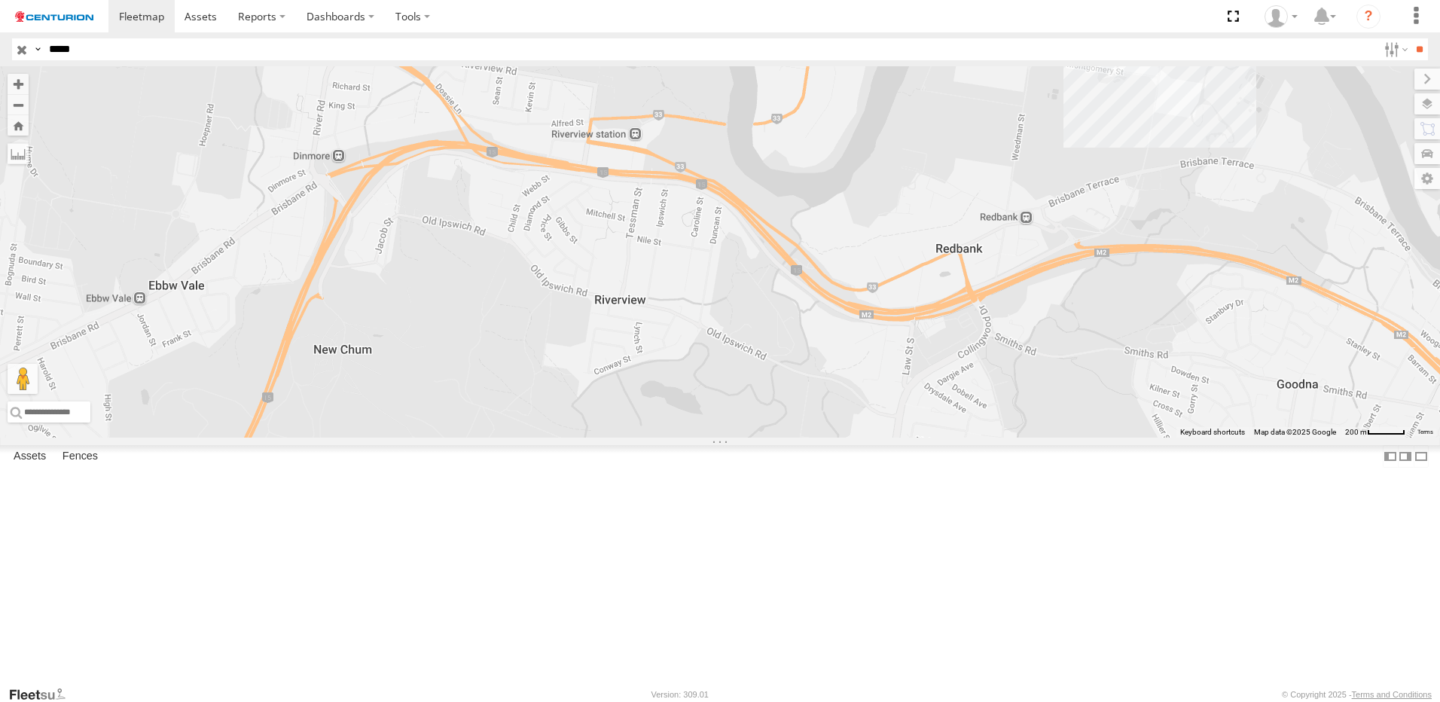
drag, startPoint x: 932, startPoint y: 427, endPoint x: 722, endPoint y: 171, distance: 330.8
click at [722, 171] on div "MV274" at bounding box center [720, 251] width 1440 height 371
